Goal: Check status: Check status

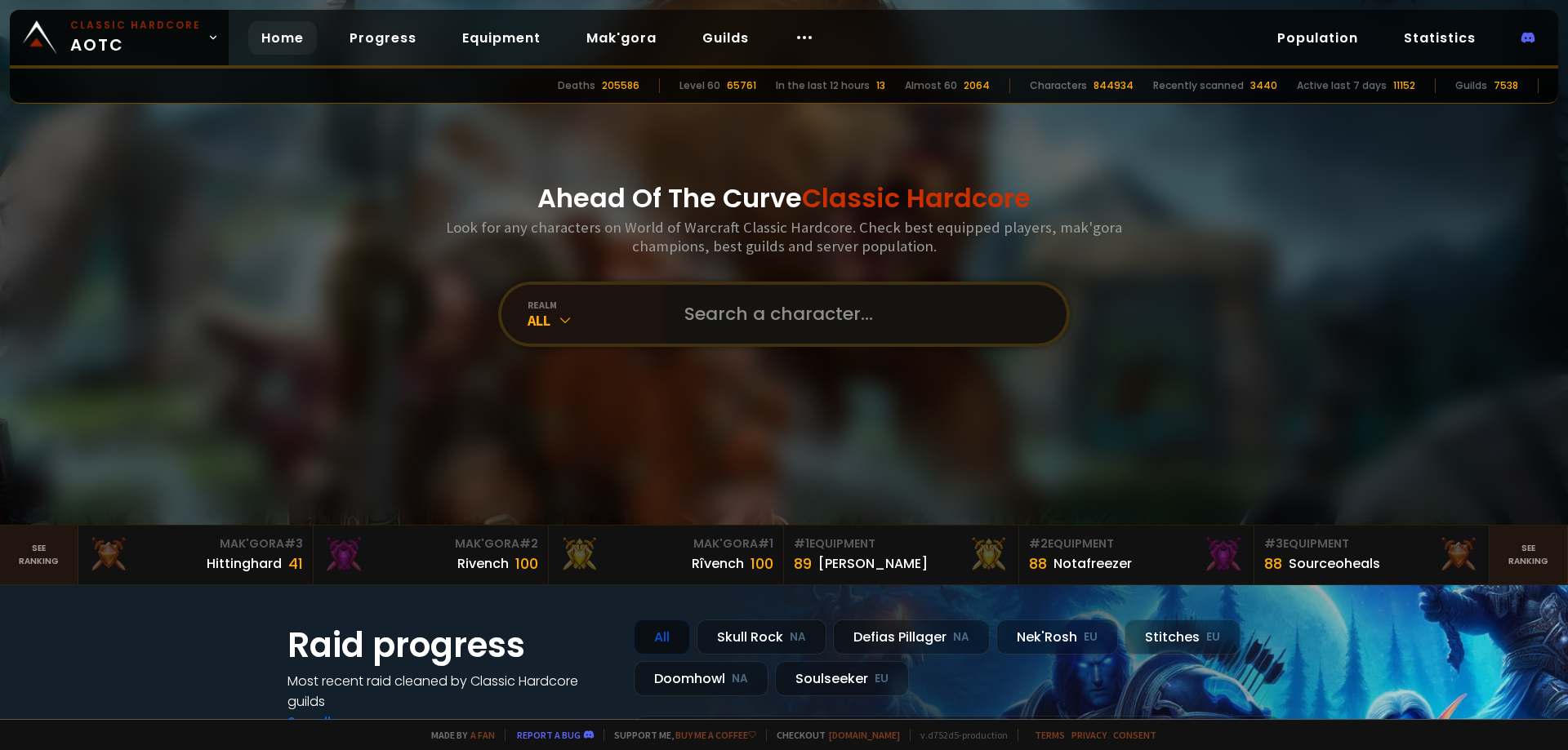
click at [766, 320] on input "text" at bounding box center [860, 314] width 373 height 58
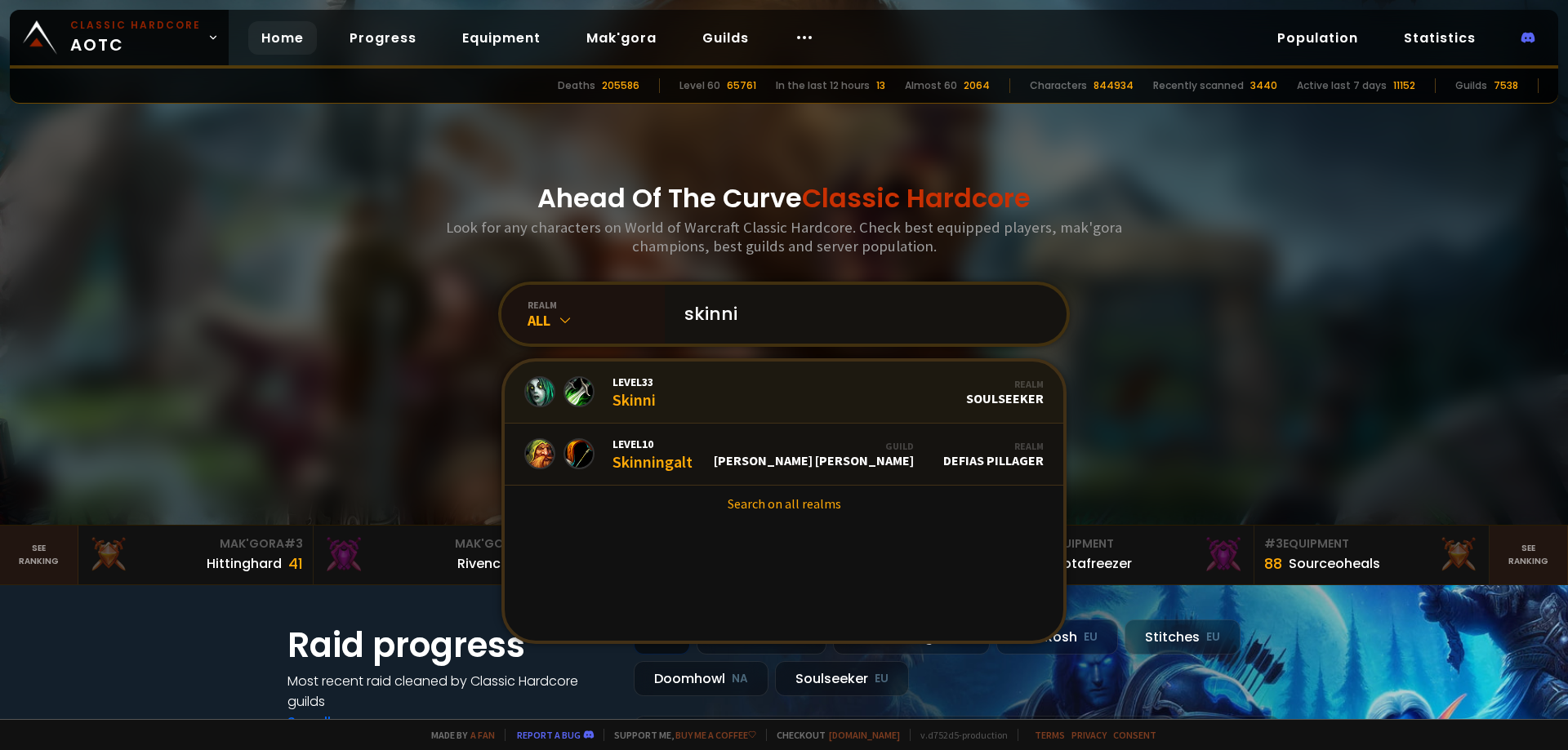
type input "skinni"
click at [720, 391] on link "Level 33 Skinni Realm Soulseeker" at bounding box center [784, 392] width 558 height 62
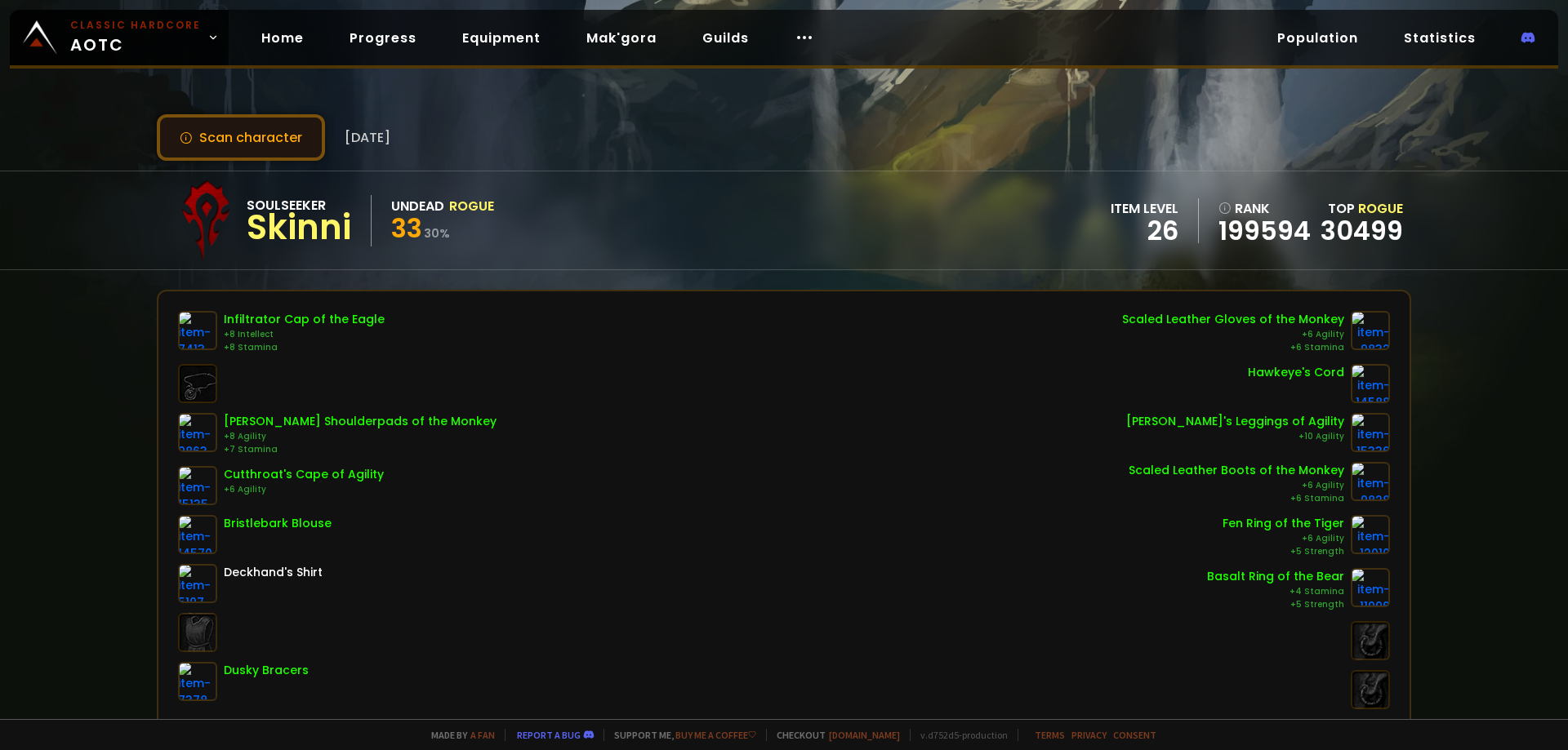
click at [194, 121] on button "Scan character" at bounding box center [241, 137] width 168 height 46
click at [249, 134] on button "Scan character" at bounding box center [241, 137] width 168 height 46
click at [301, 134] on button "Scan character" at bounding box center [241, 137] width 168 height 46
